Goal: Find specific page/section: Find specific page/section

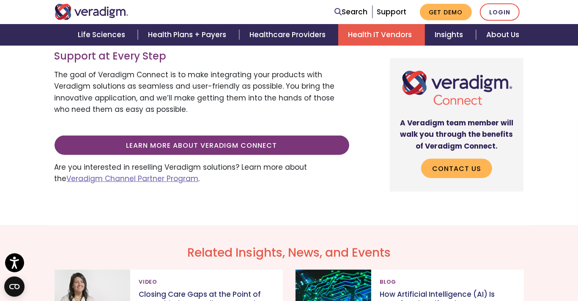
scroll to position [434, 0]
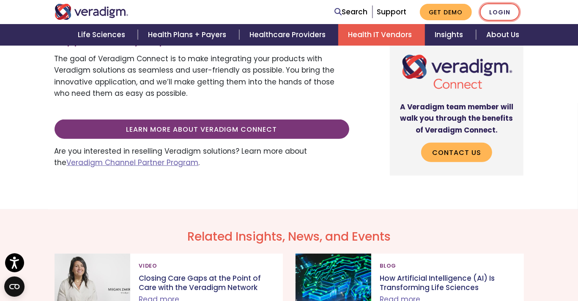
click at [498, 10] on link "Login" at bounding box center [500, 11] width 40 height 17
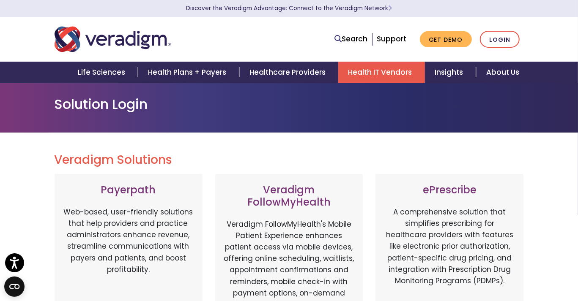
click at [366, 68] on link "Health IT Vendors" at bounding box center [381, 73] width 87 height 22
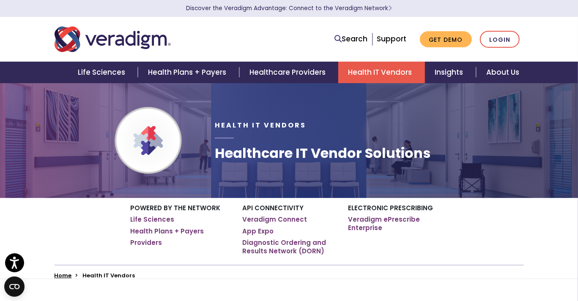
click at [210, 278] on ul "Home Health IT Vendors" at bounding box center [289, 276] width 469 height 7
click at [279, 37] on div "Search Support Get Demo Login" at bounding box center [389, 39] width 281 height 17
